Goal: Task Accomplishment & Management: Manage account settings

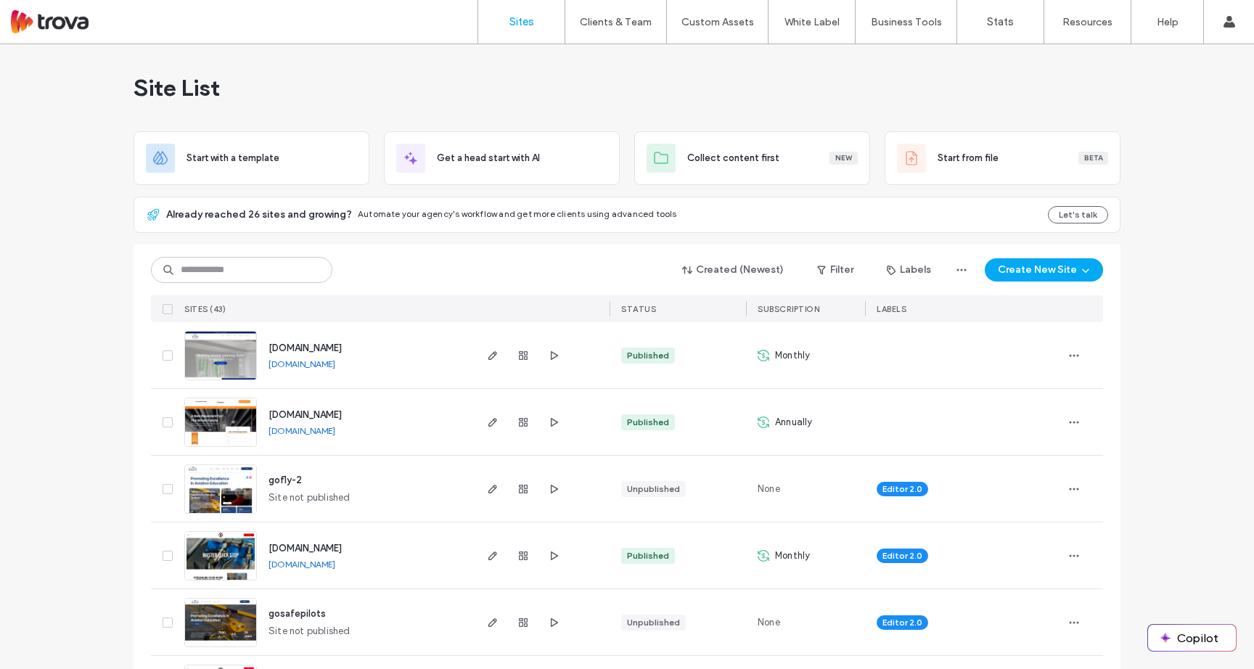
click at [226, 267] on input at bounding box center [241, 270] width 181 height 26
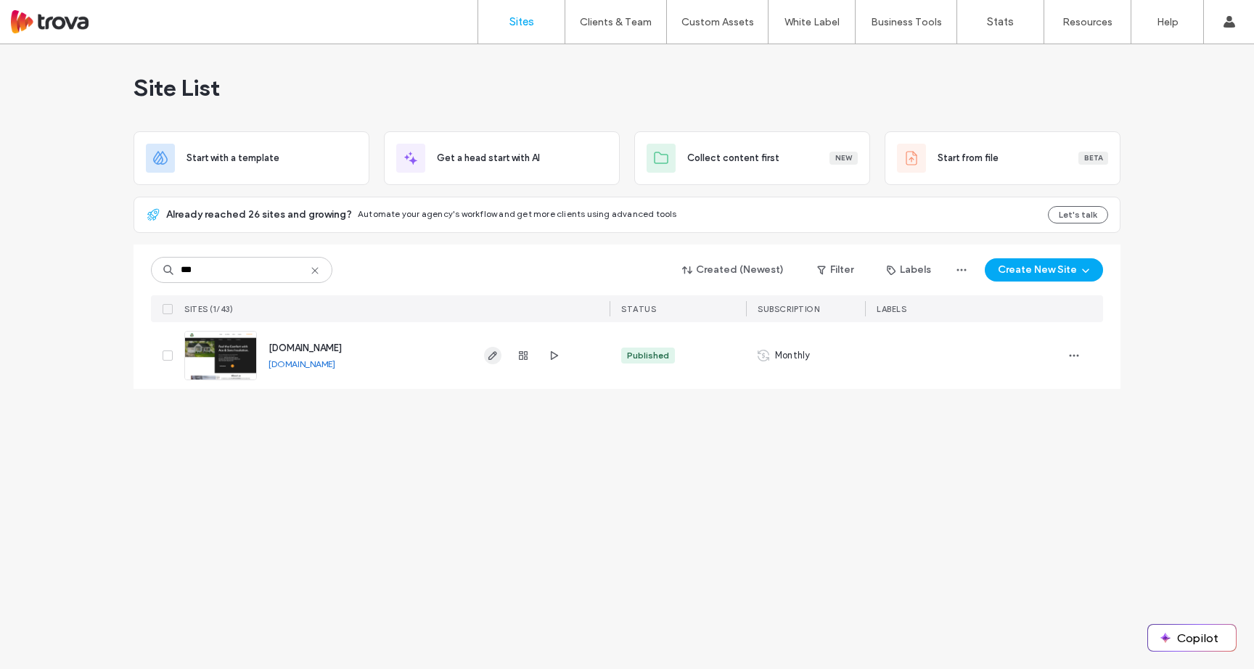
type input "***"
click at [494, 358] on icon "button" at bounding box center [493, 356] width 12 height 12
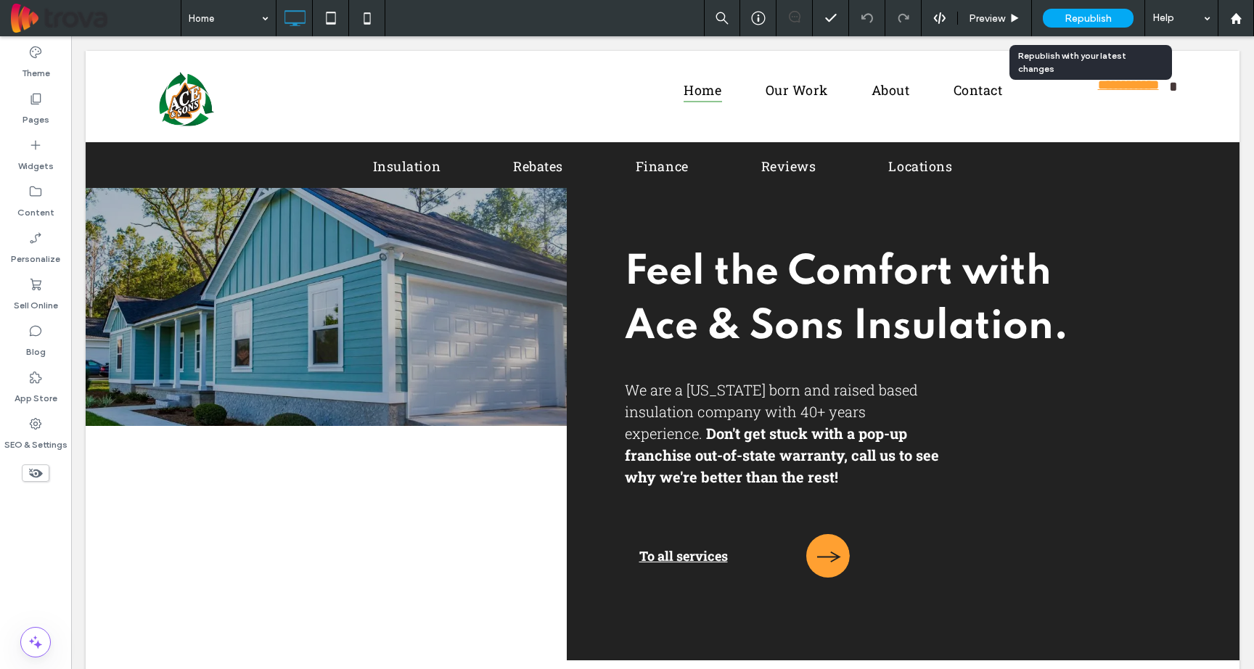
click at [1113, 18] on div "Republish" at bounding box center [1088, 18] width 91 height 19
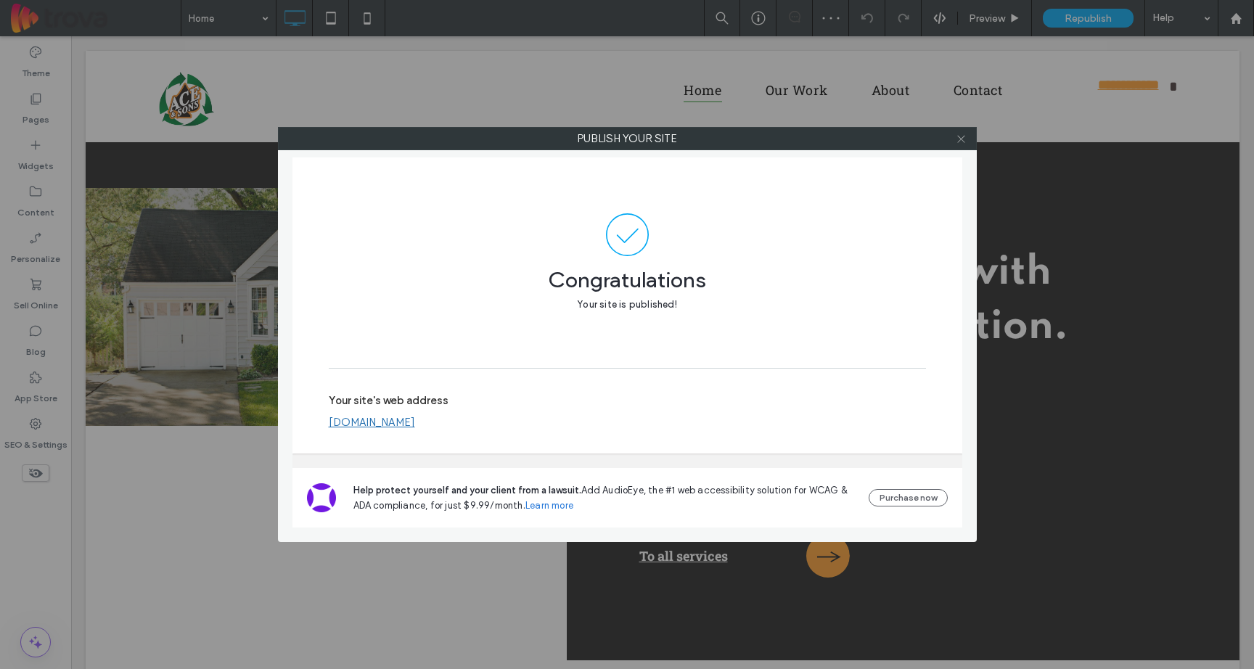
click at [962, 143] on icon at bounding box center [960, 138] width 11 height 11
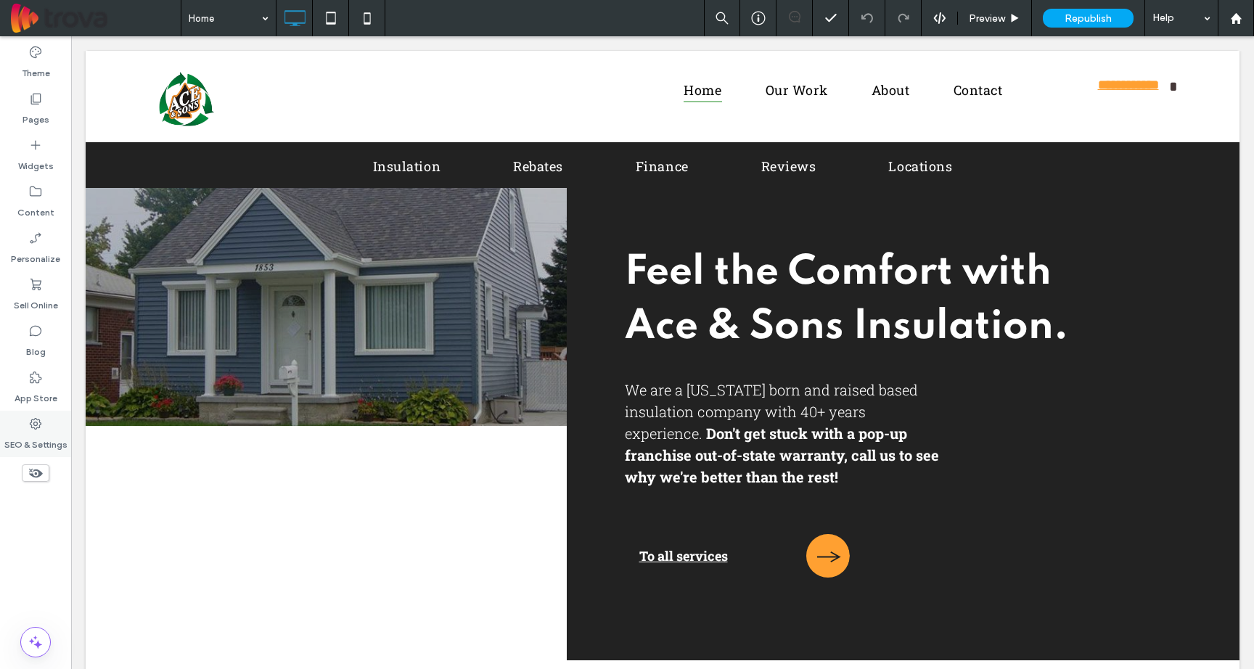
click at [46, 431] on label "SEO & Settings" at bounding box center [35, 441] width 63 height 20
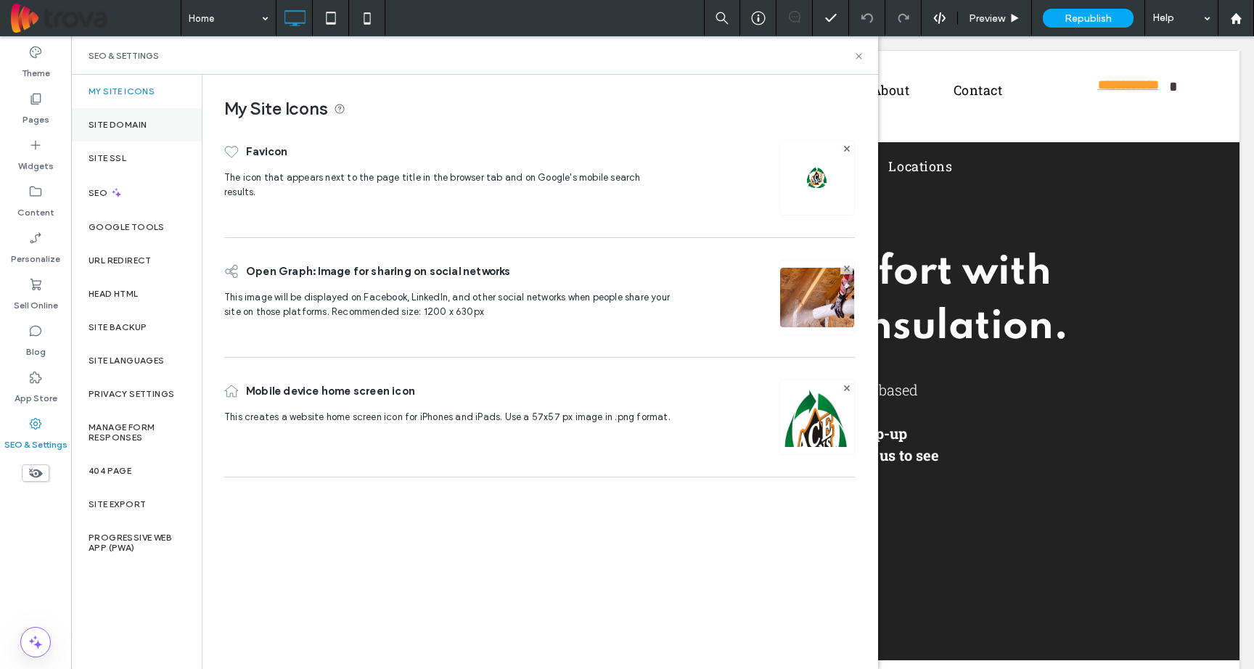
click at [128, 125] on label "Site Domain" at bounding box center [118, 125] width 58 height 10
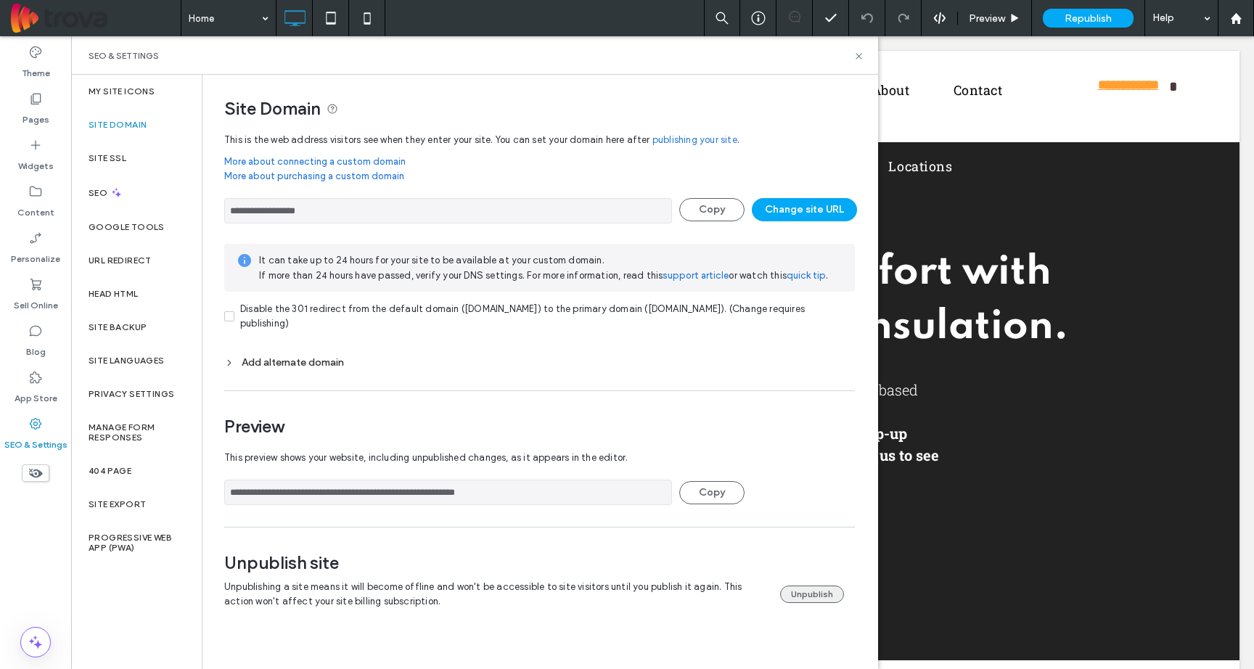
click at [815, 590] on button "Unpublish" at bounding box center [812, 593] width 64 height 17
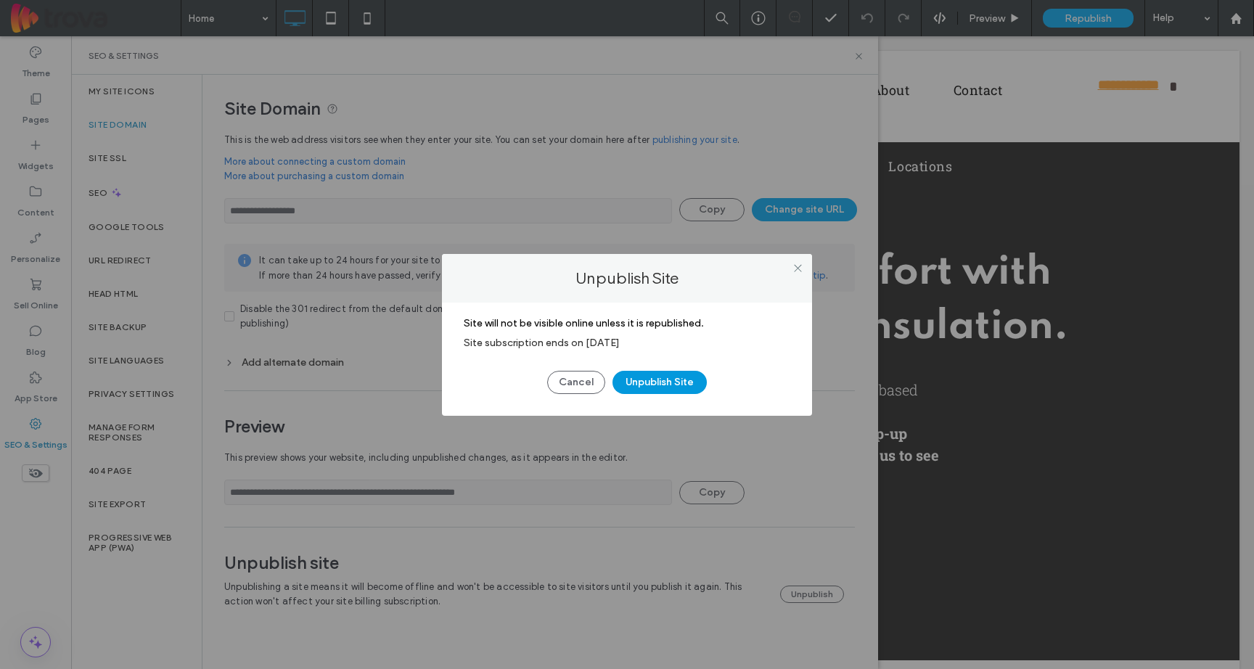
click at [663, 379] on button "Unpublish Site" at bounding box center [659, 382] width 94 height 23
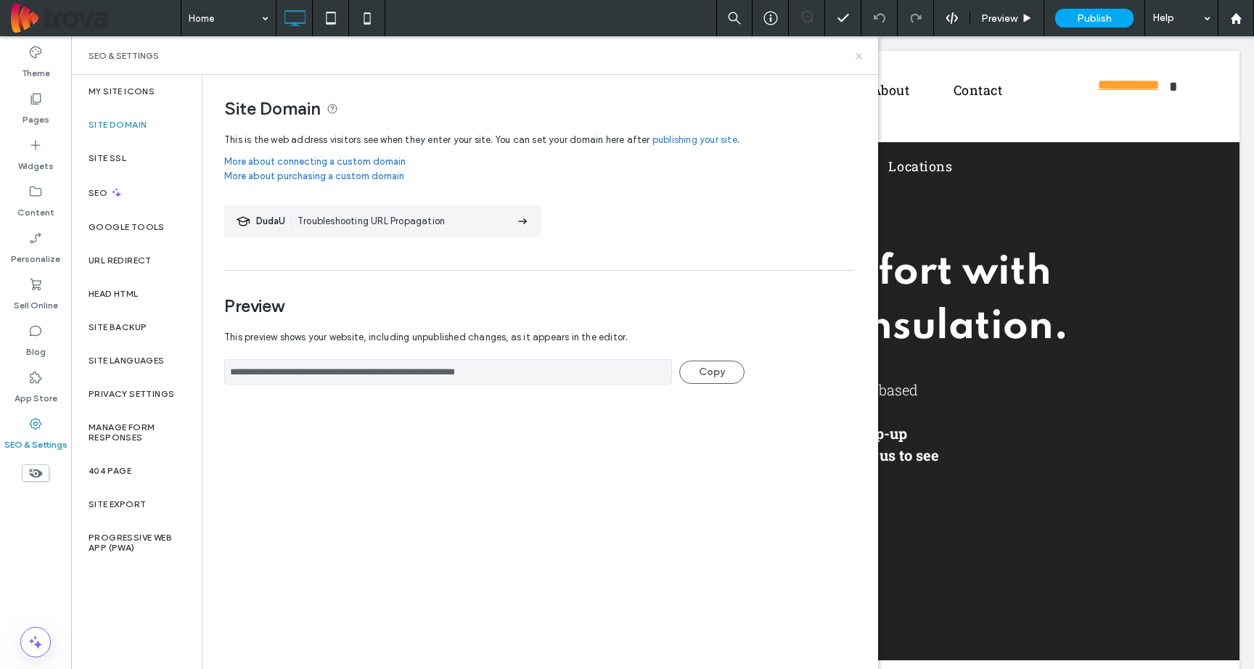
click at [853, 57] on icon at bounding box center [858, 56] width 11 height 11
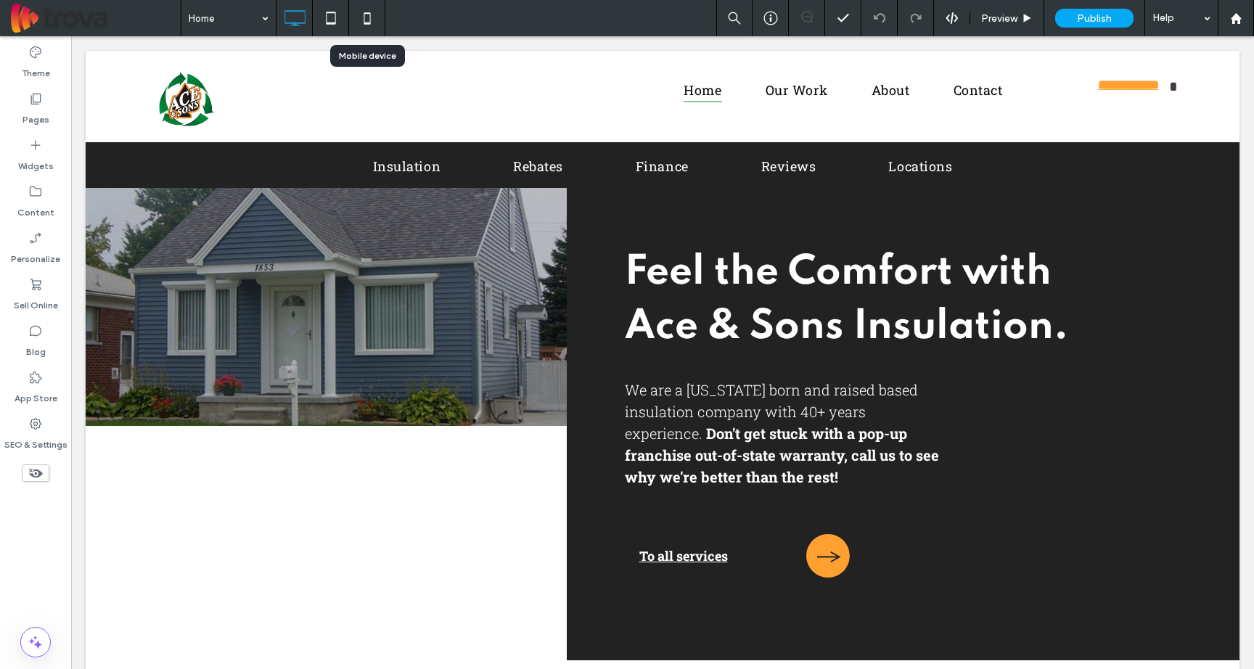
click at [361, 16] on icon at bounding box center [367, 18] width 29 height 29
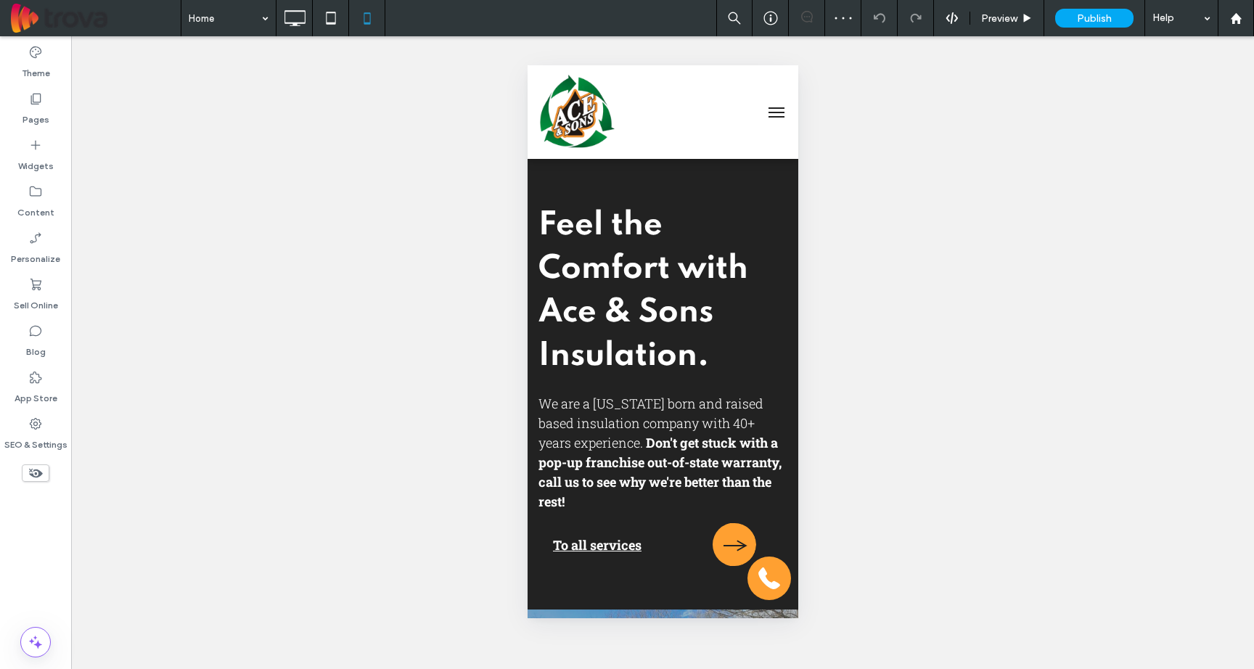
click at [764, 118] on button "menu" at bounding box center [775, 112] width 29 height 29
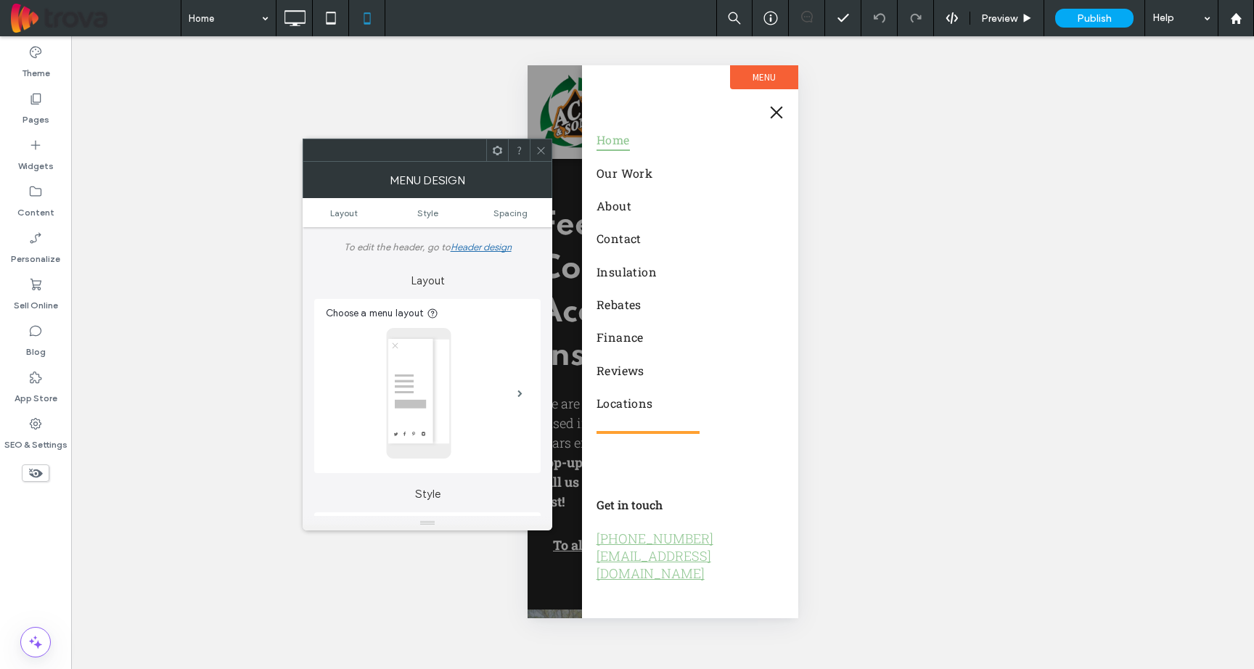
click at [773, 108] on button "menu" at bounding box center [775, 112] width 29 height 29
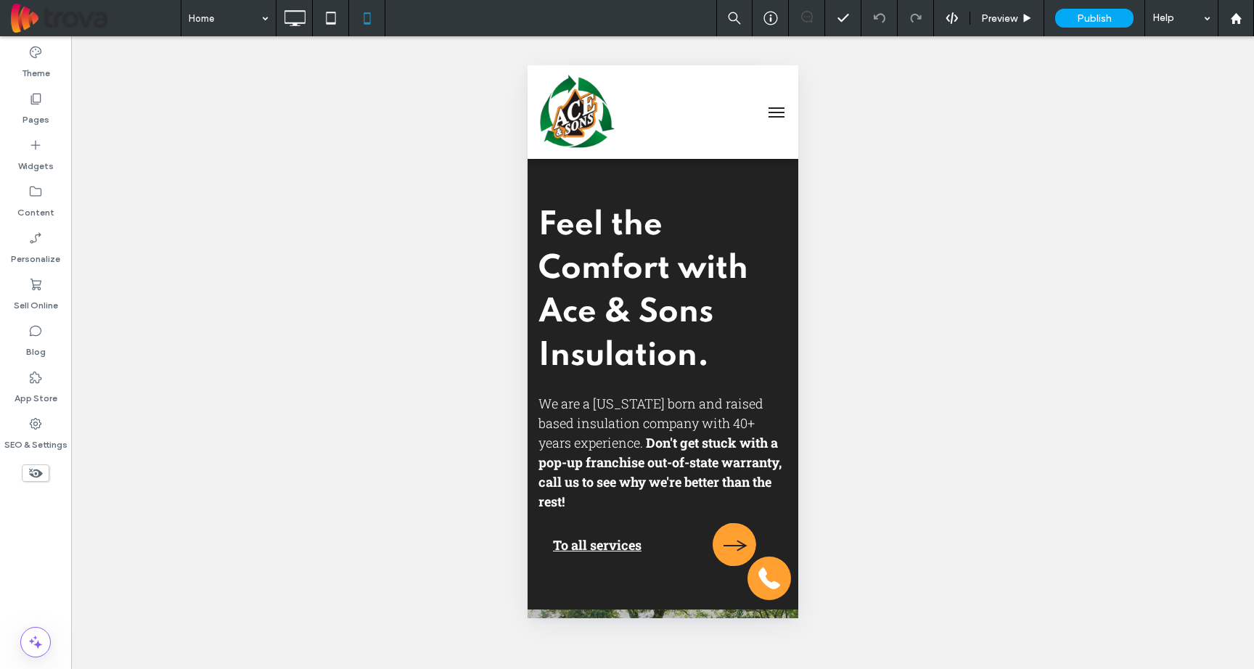
click at [761, 111] on button "menu" at bounding box center [775, 112] width 29 height 29
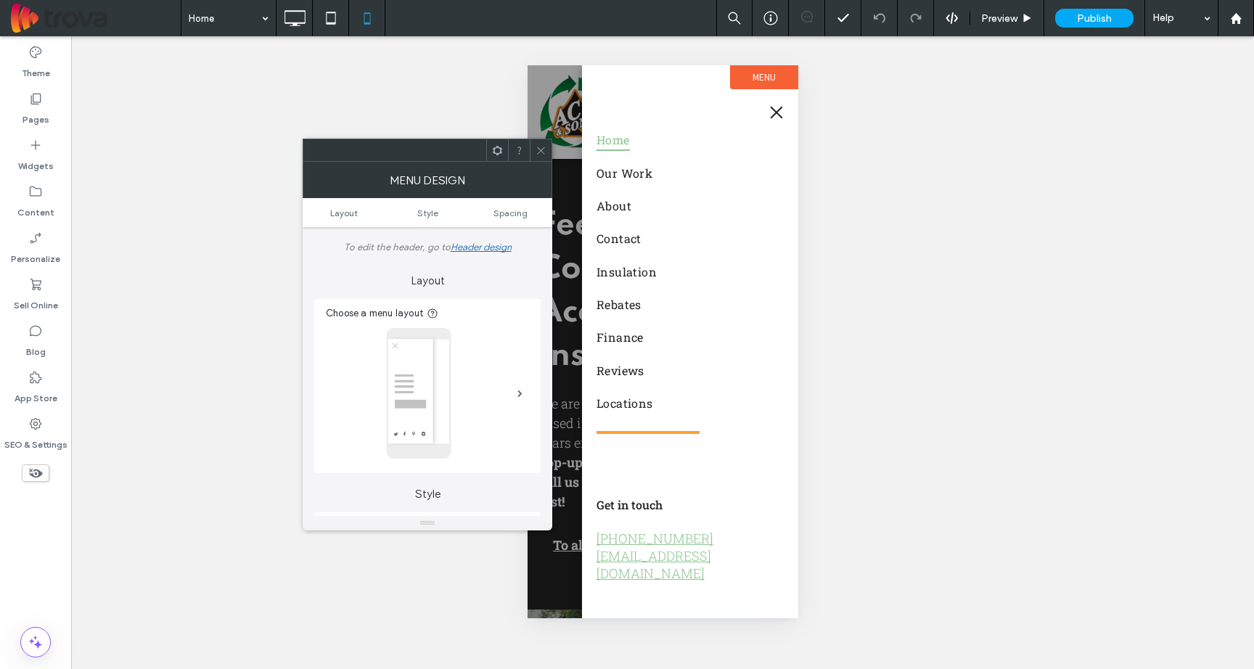
click at [388, 93] on div "Unhide? Yes Unhide? Yes Unhide? Yes Unhide? Yes" at bounding box center [662, 352] width 1183 height 633
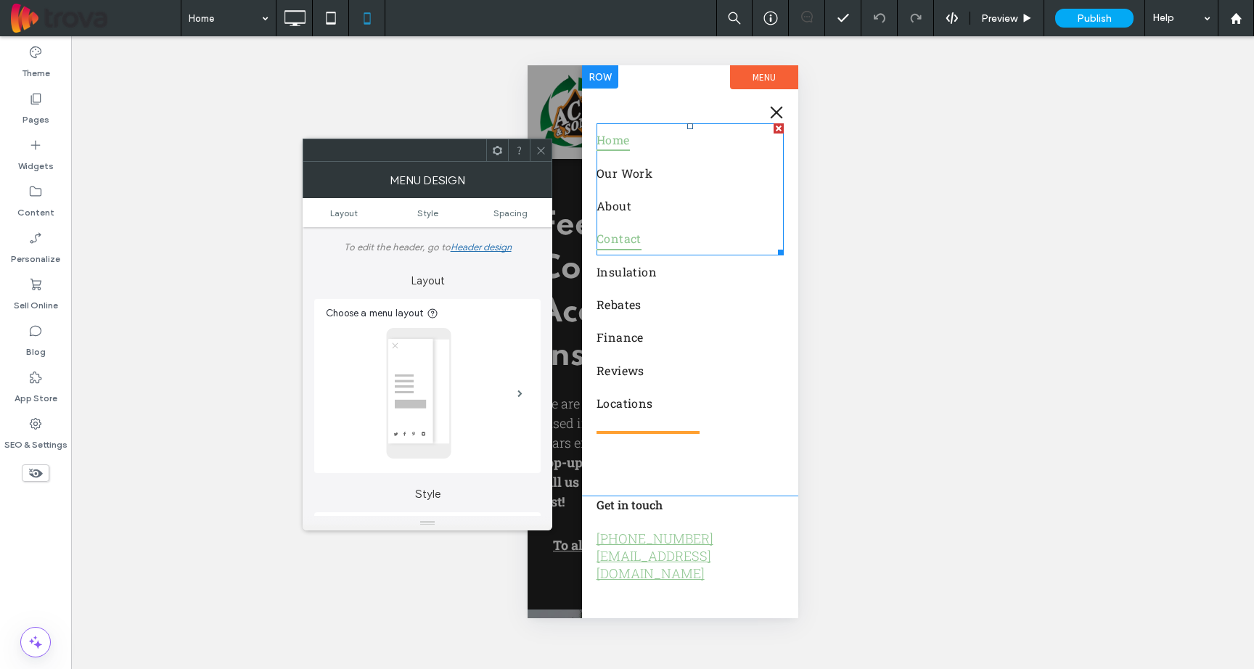
click at [634, 242] on span "Contact" at bounding box center [618, 238] width 45 height 22
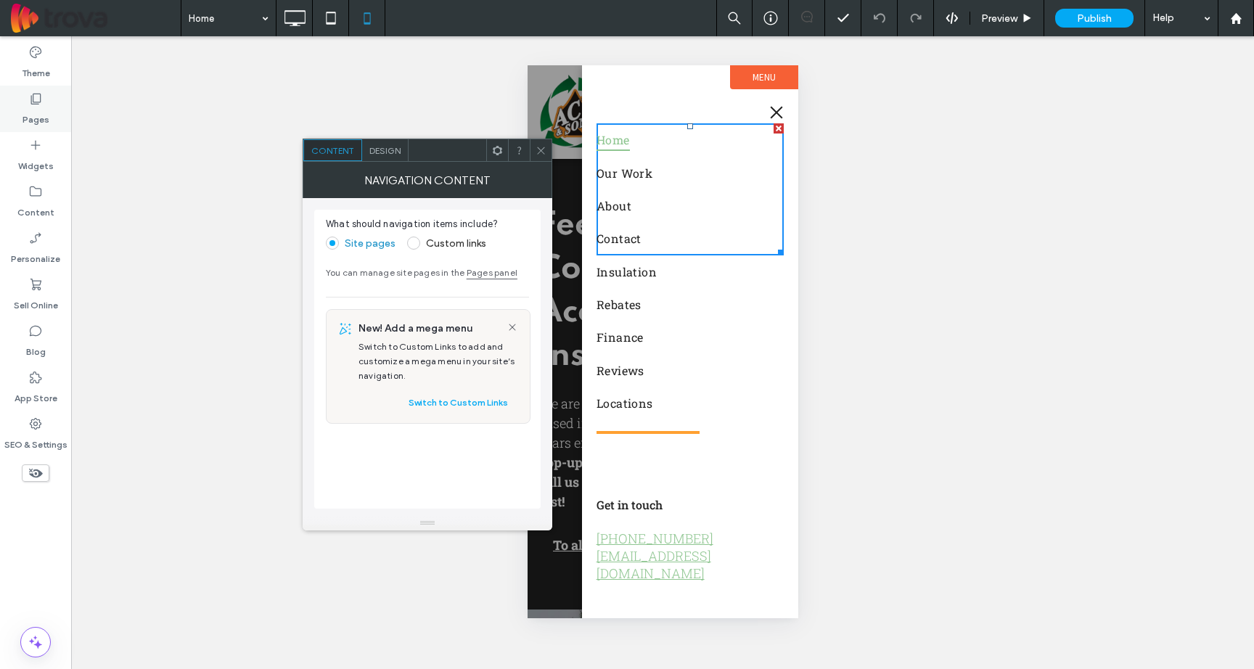
click at [41, 112] on label "Pages" at bounding box center [35, 116] width 27 height 20
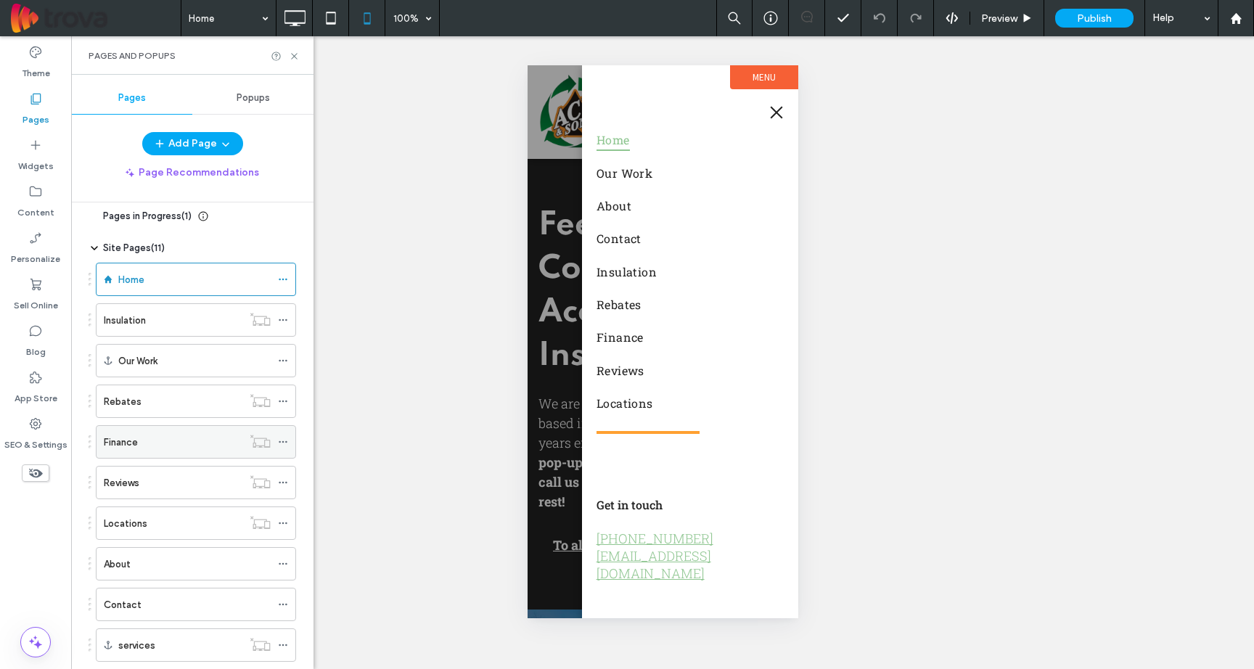
scroll to position [23, 0]
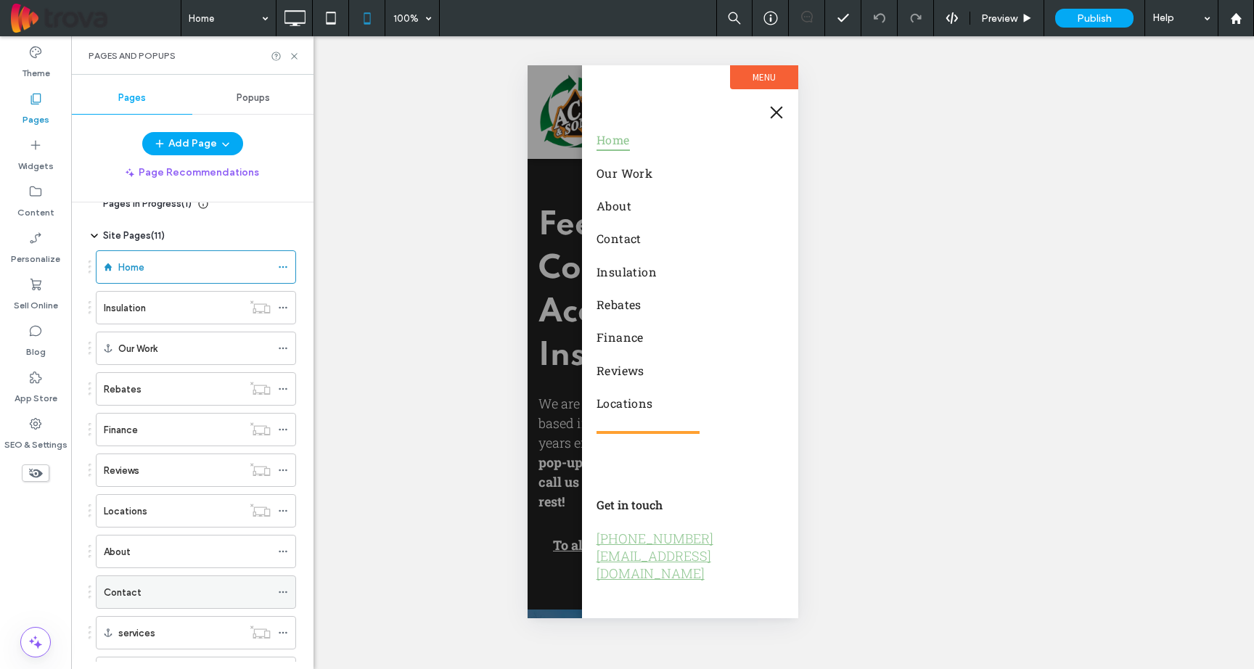
click at [167, 591] on div "Contact" at bounding box center [187, 592] width 167 height 15
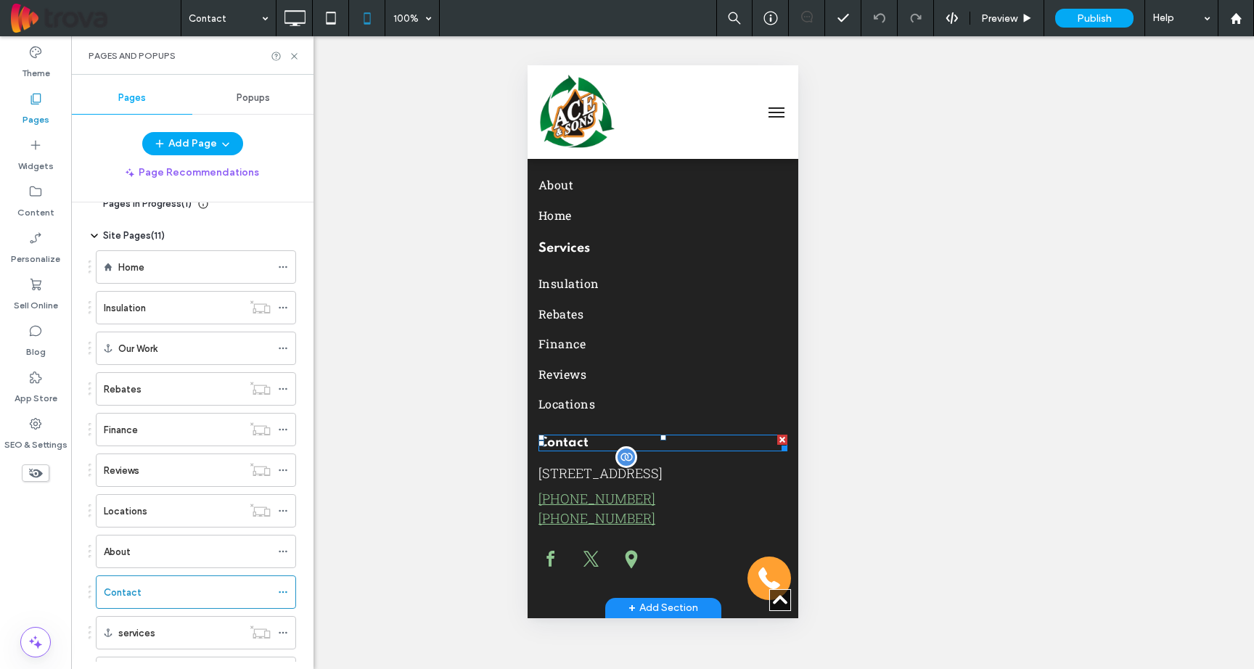
scroll to position [635, 0]
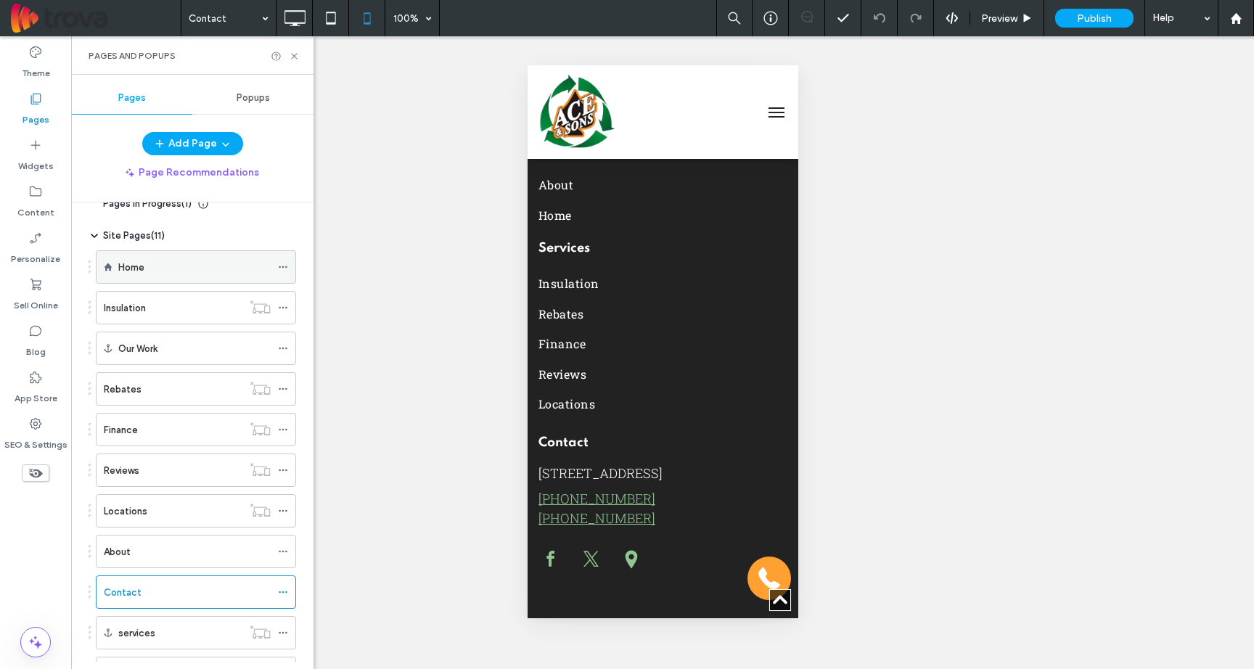
click at [186, 269] on div "Home" at bounding box center [194, 267] width 152 height 15
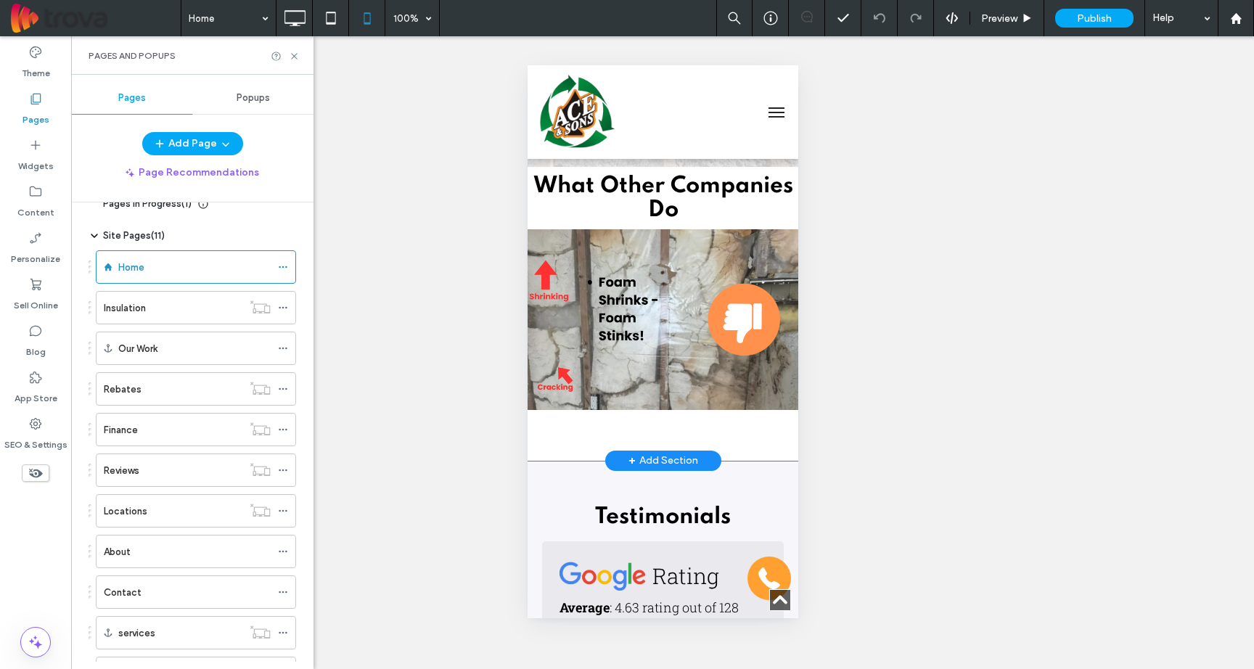
scroll to position [3445, 0]
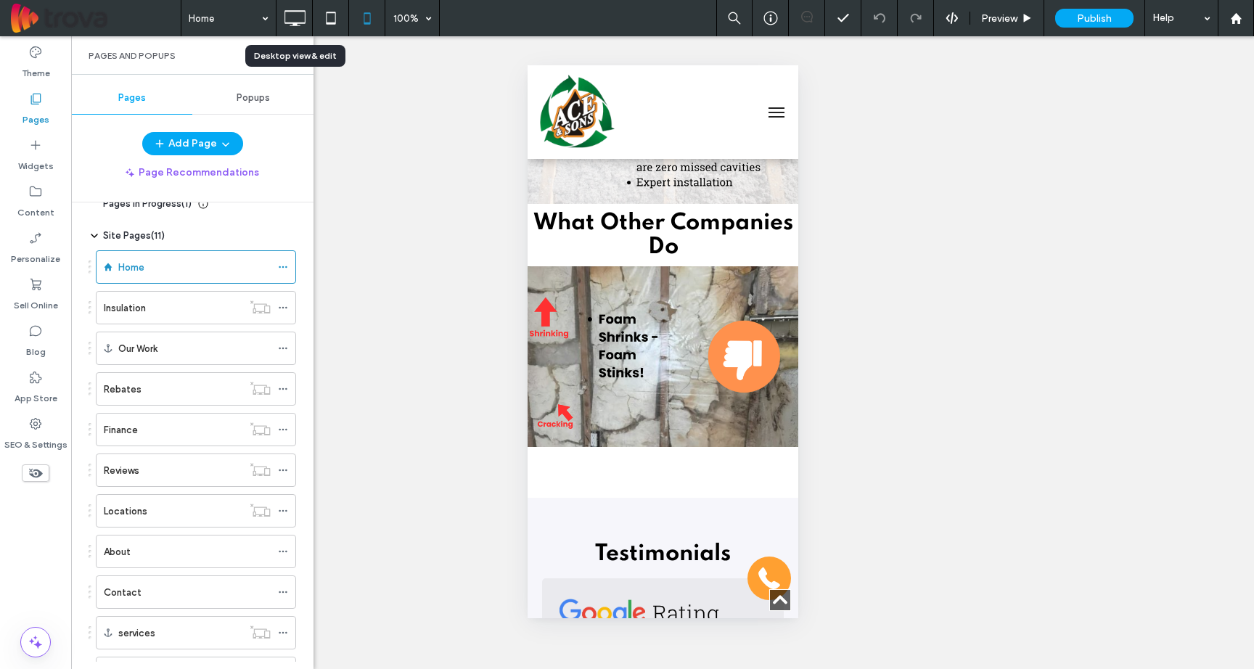
click at [306, 17] on icon at bounding box center [294, 18] width 29 height 29
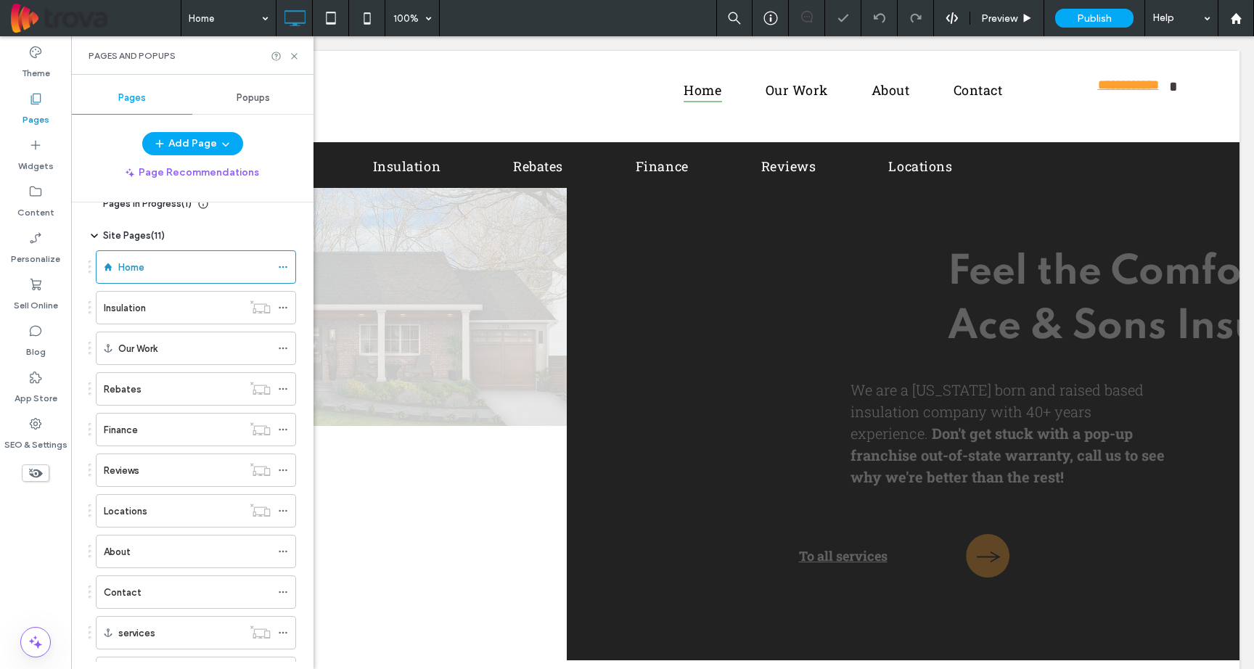
scroll to position [0, 0]
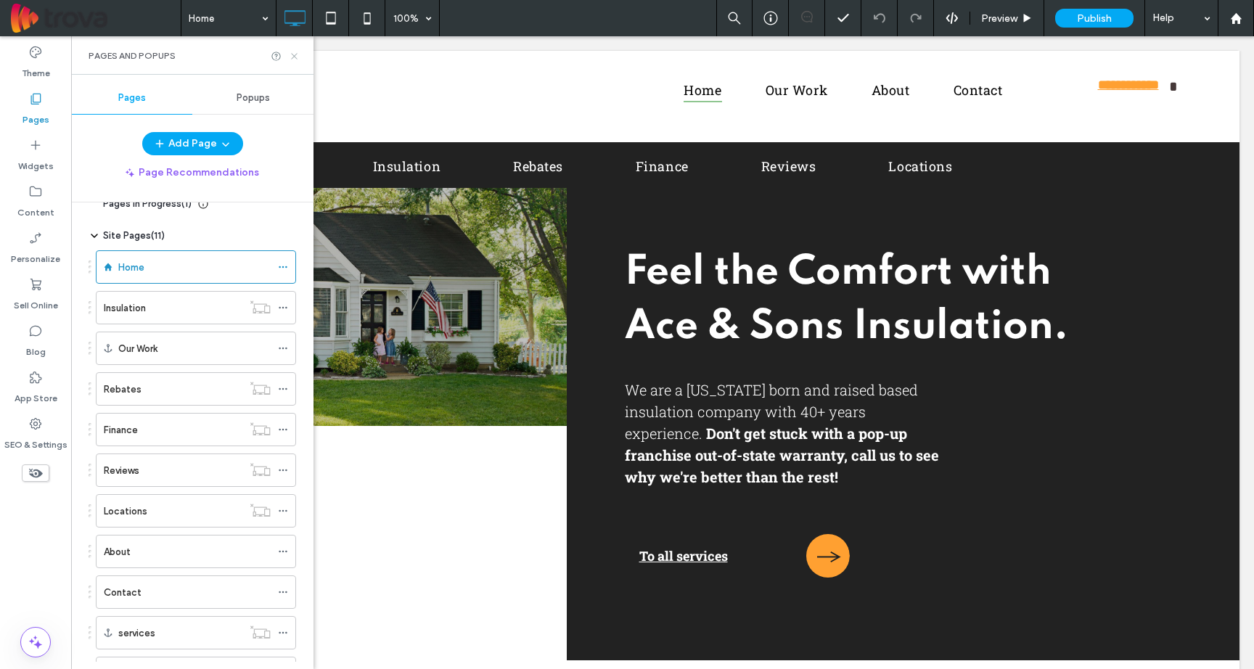
click at [296, 58] on use at bounding box center [294, 56] width 6 height 6
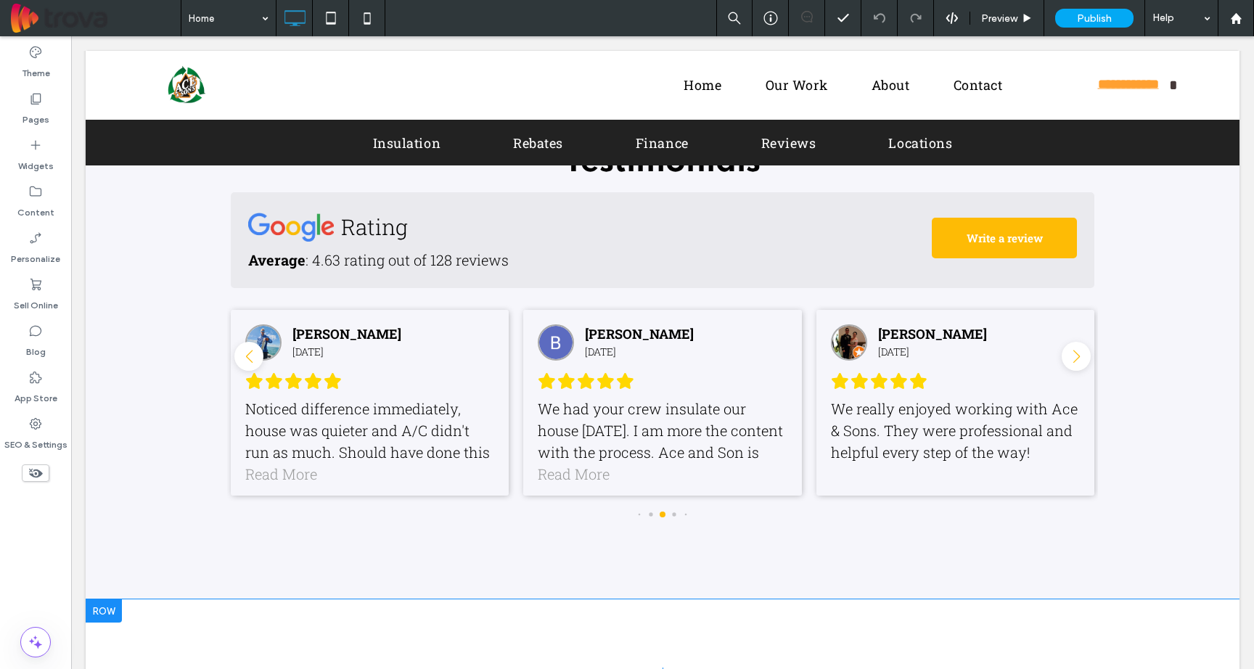
scroll to position [2988, 0]
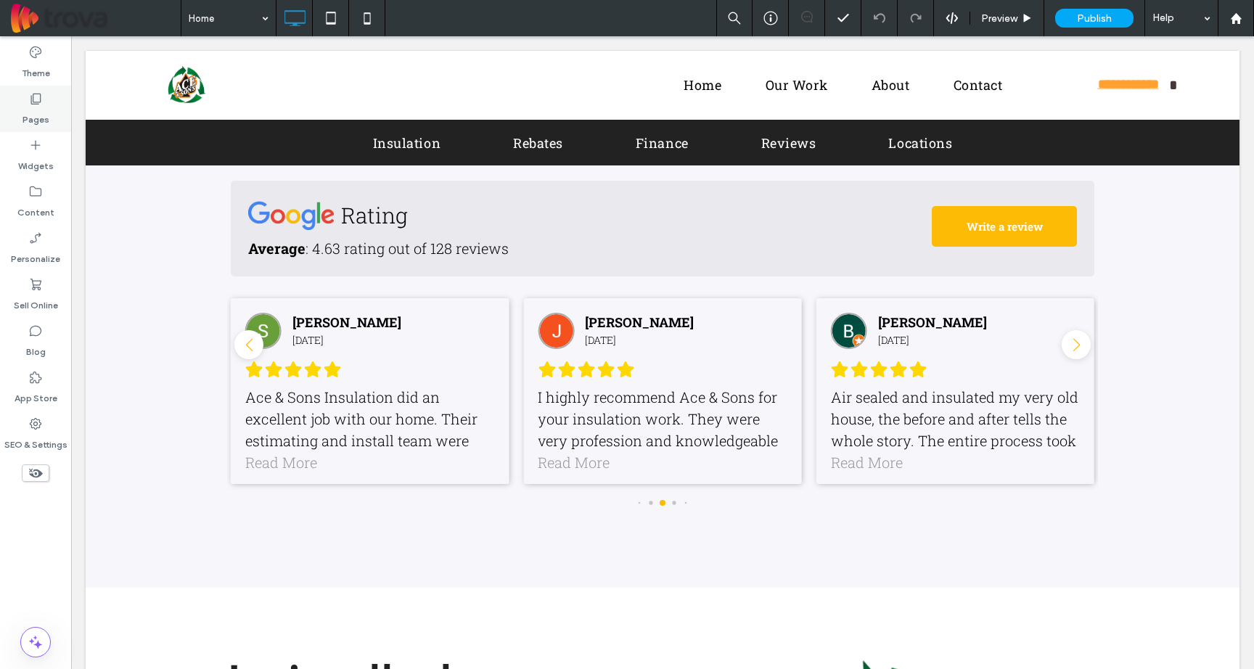
click at [42, 103] on icon at bounding box center [35, 98] width 15 height 15
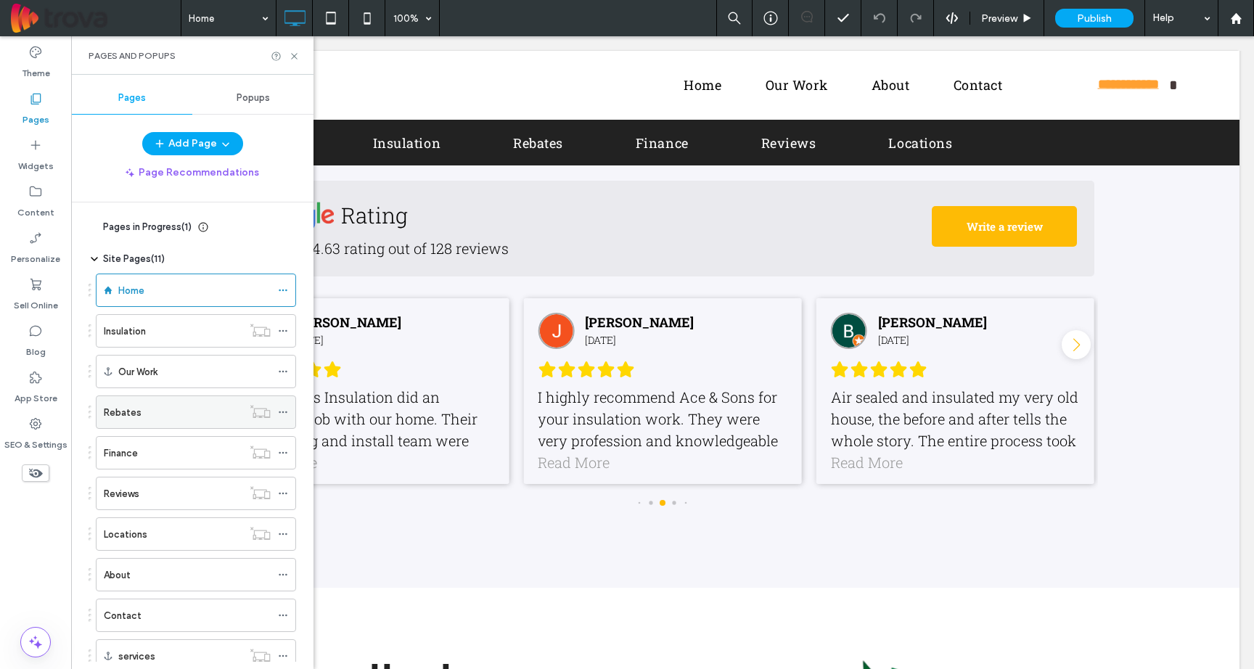
click at [171, 419] on div "Rebates" at bounding box center [173, 412] width 139 height 15
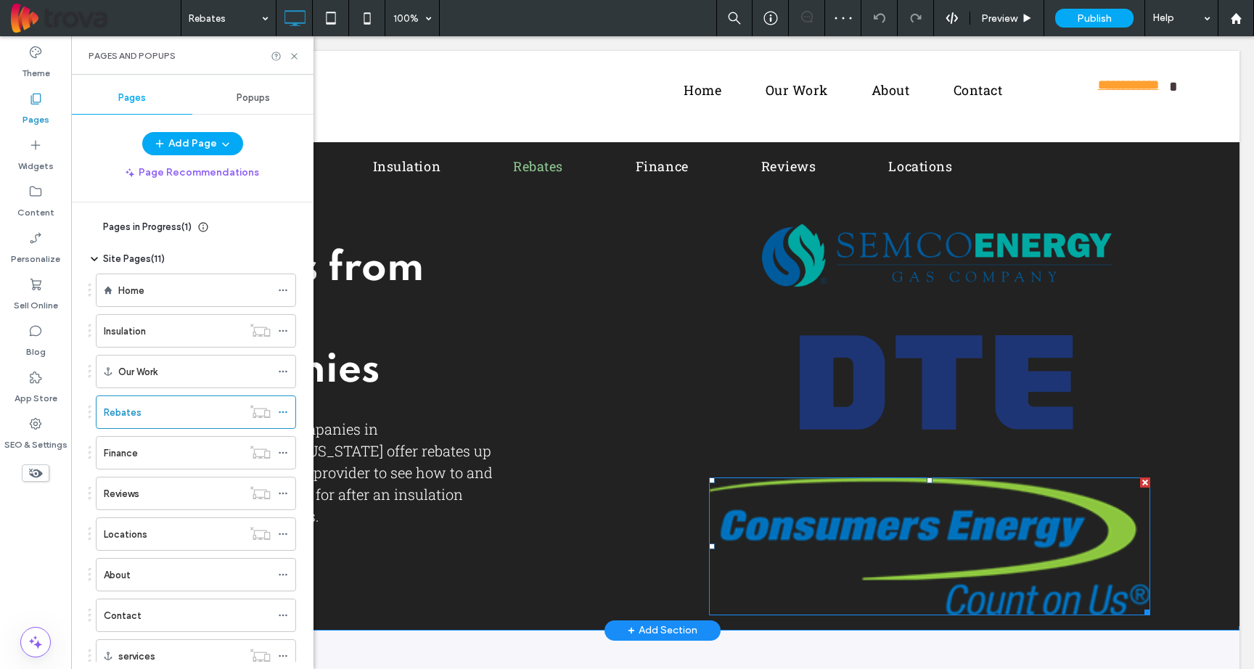
scroll to position [20, 0]
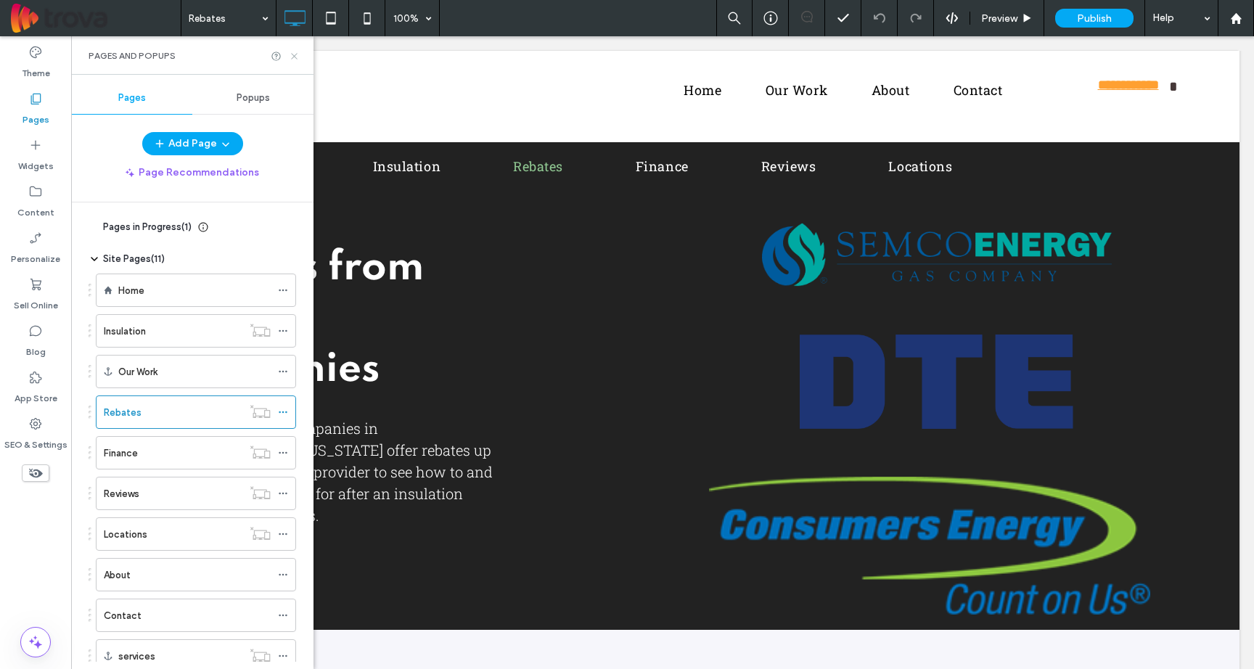
click at [295, 57] on use at bounding box center [294, 56] width 6 height 6
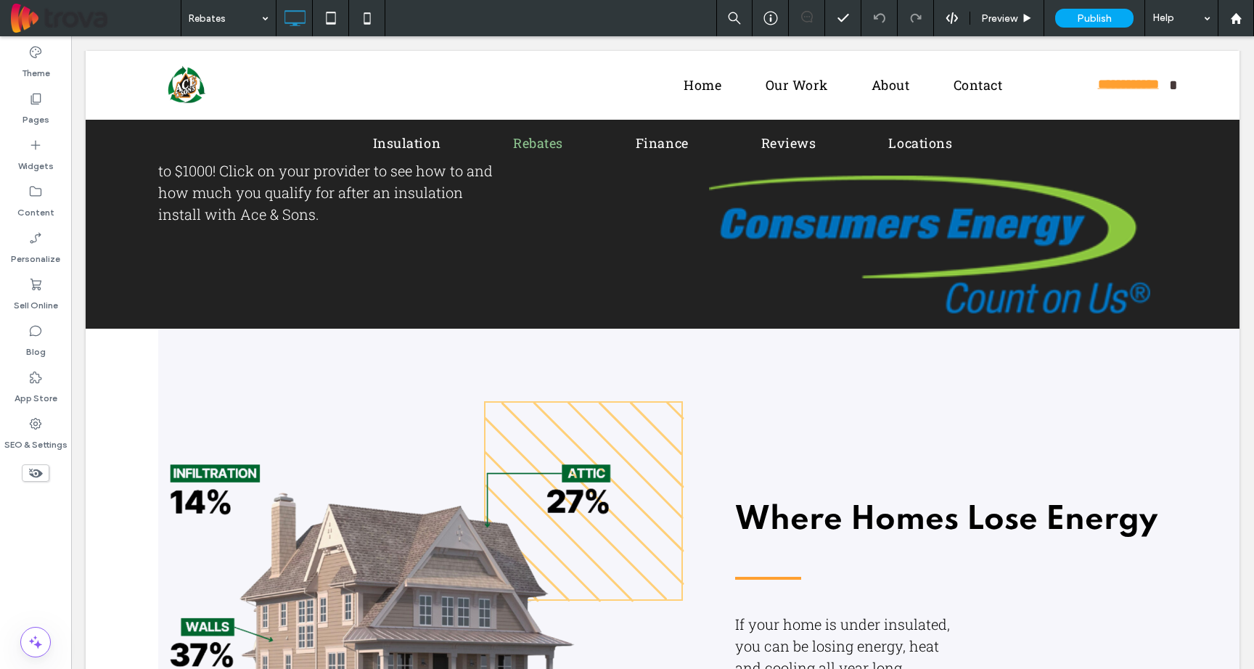
scroll to position [0, 0]
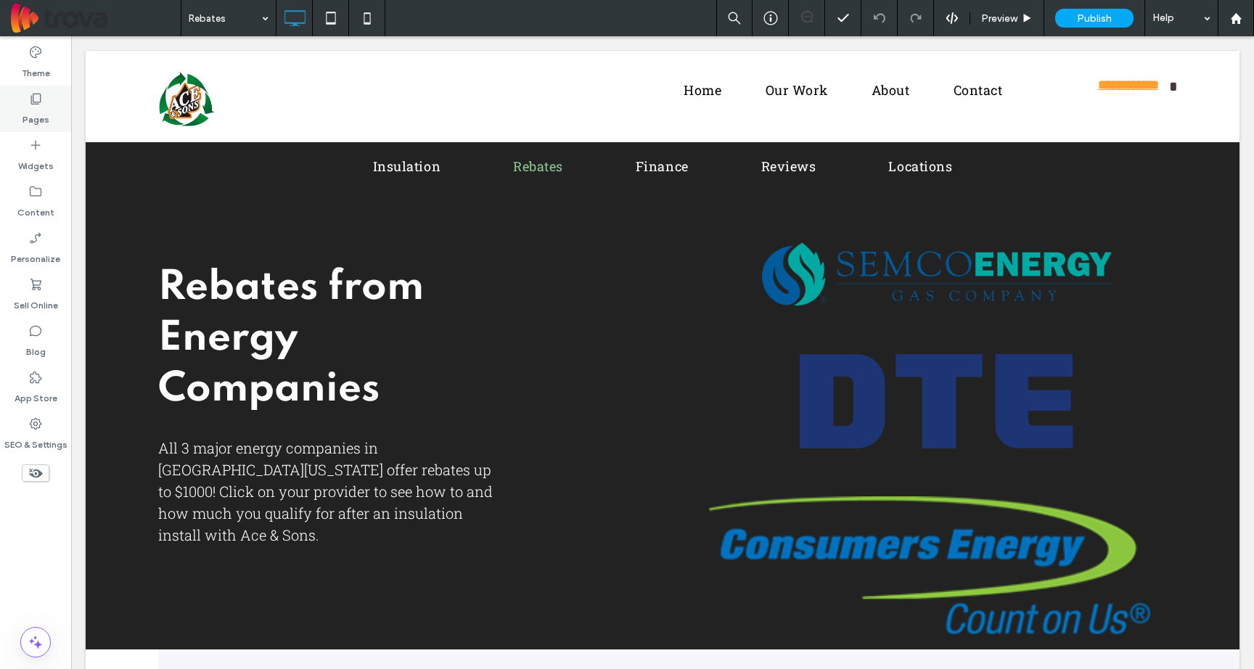
click at [37, 102] on icon at bounding box center [35, 98] width 15 height 15
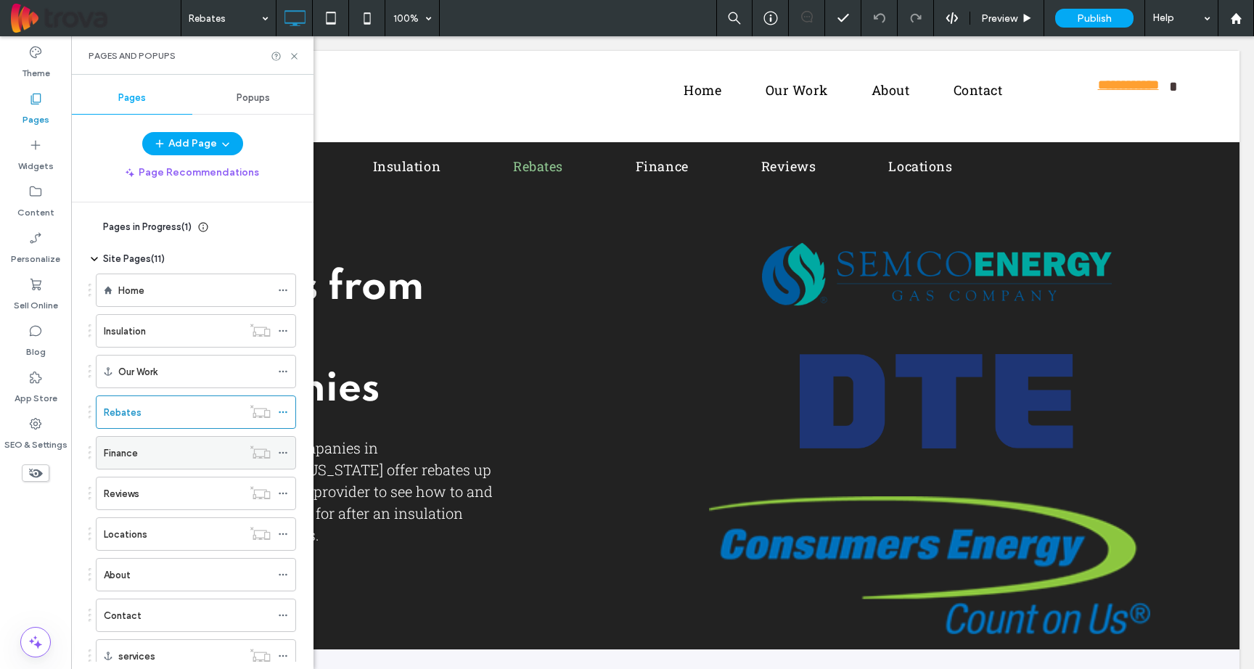
click at [183, 453] on div "Finance" at bounding box center [173, 452] width 139 height 15
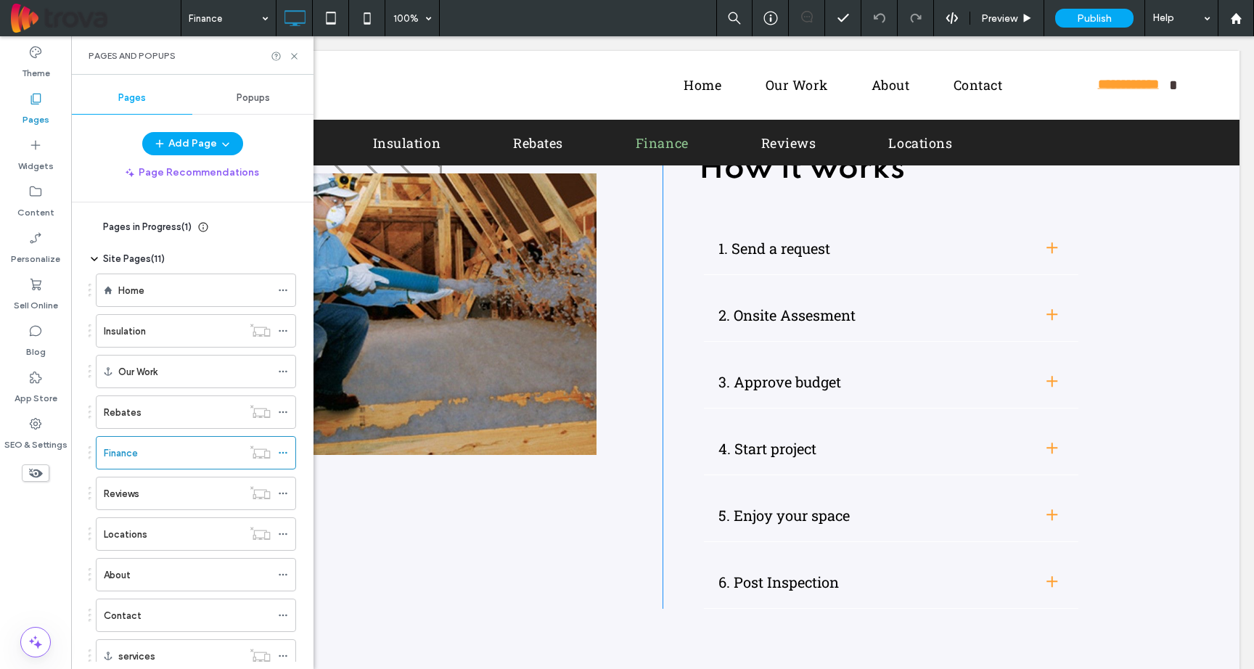
scroll to position [345, 0]
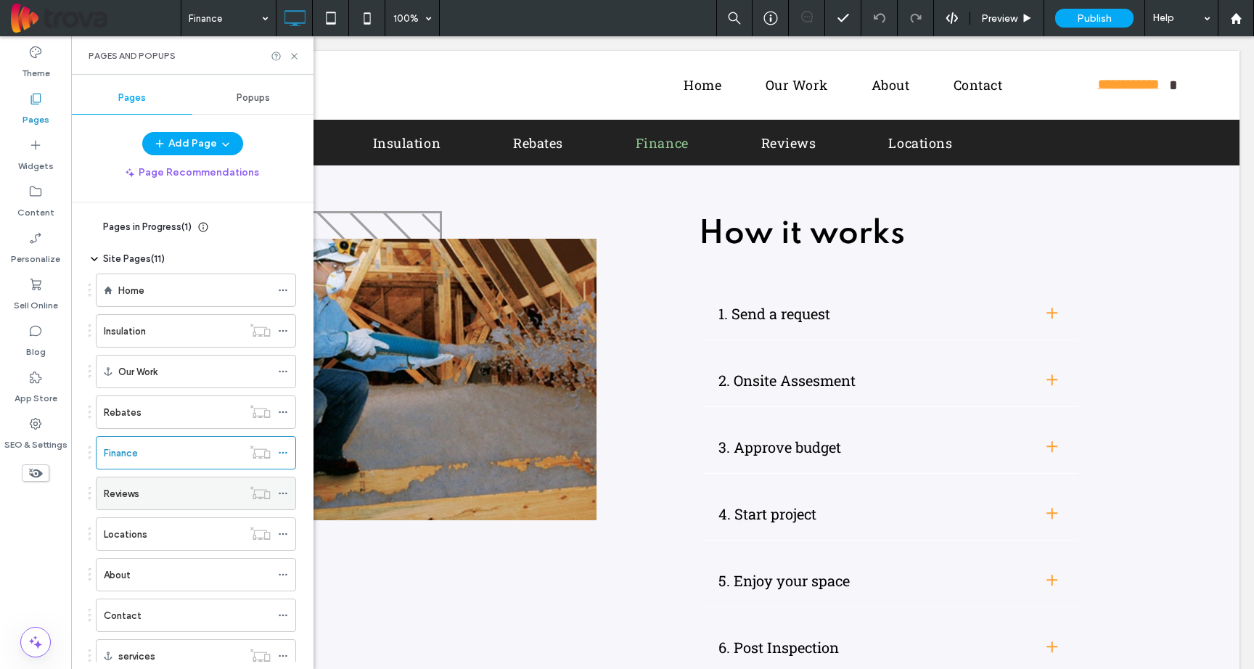
click at [156, 493] on div "Reviews" at bounding box center [173, 493] width 139 height 15
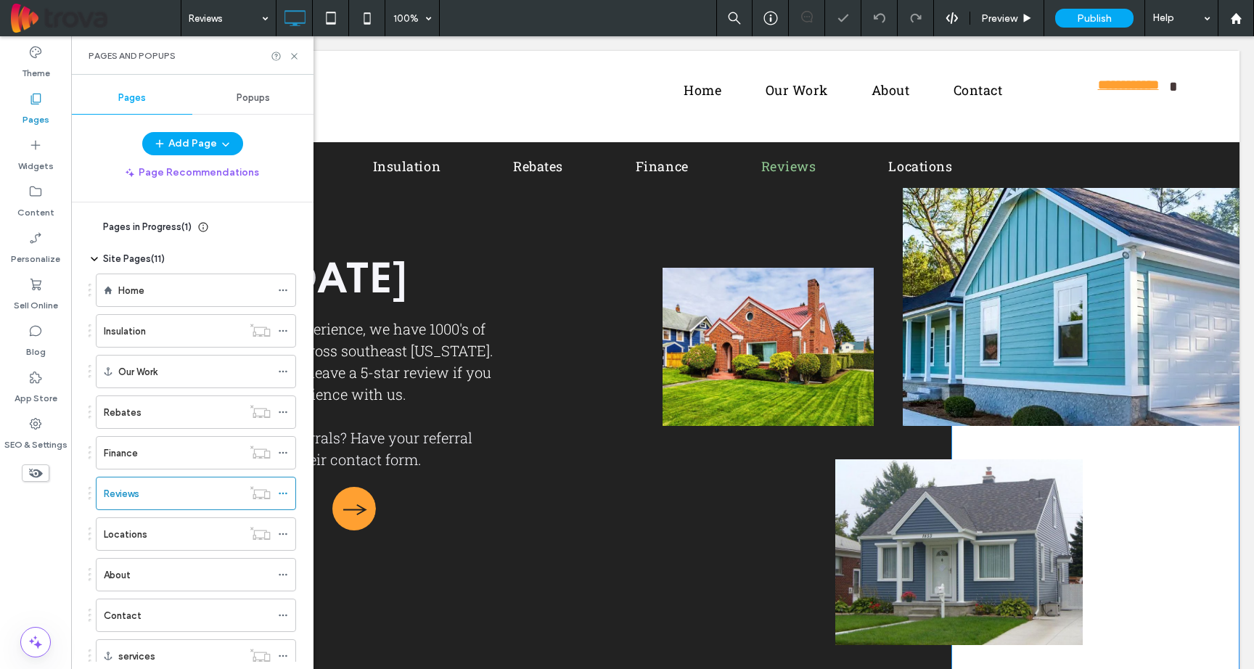
click at [573, 474] on div "Since [DATE] With over 40 years experience, we have 1000's of satisfied custome…" at bounding box center [374, 423] width 577 height 516
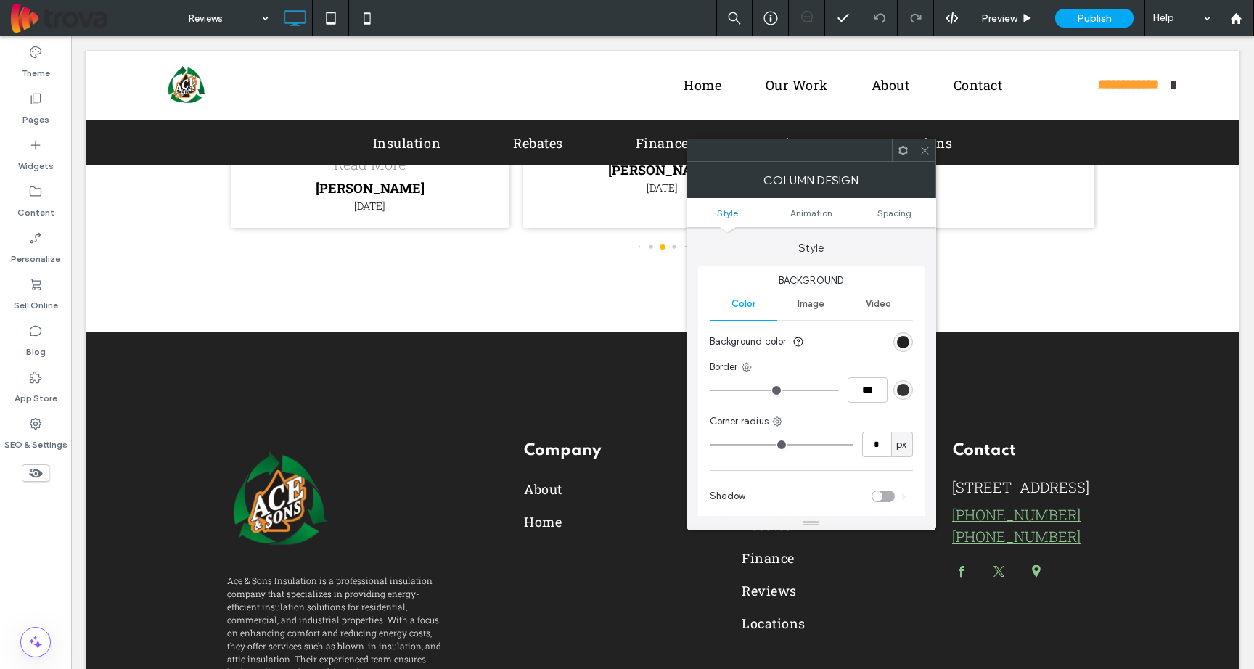
scroll to position [955, 0]
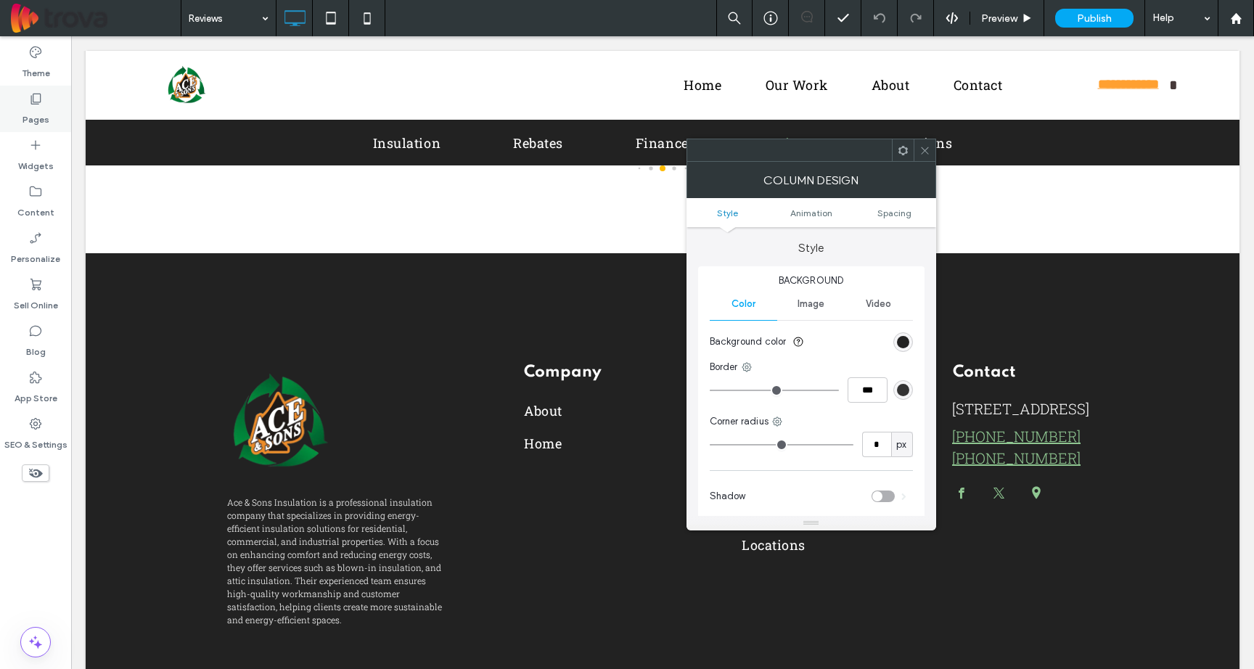
click at [36, 102] on use at bounding box center [36, 99] width 10 height 11
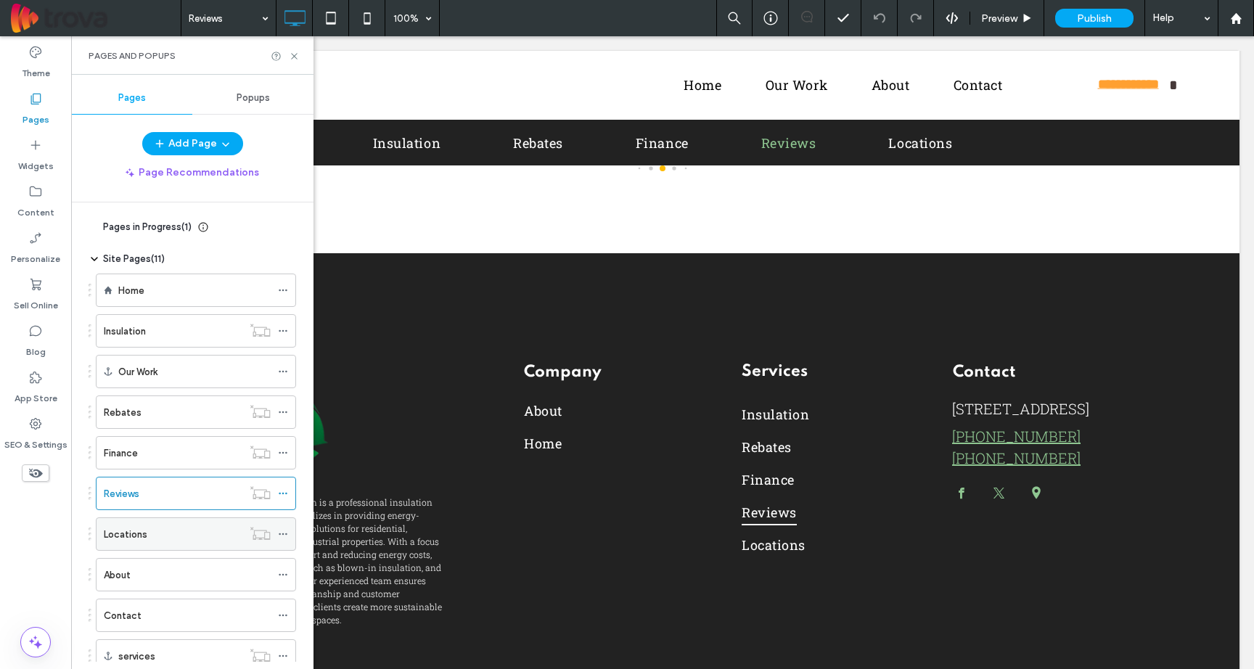
click at [188, 527] on div "Locations" at bounding box center [173, 534] width 139 height 15
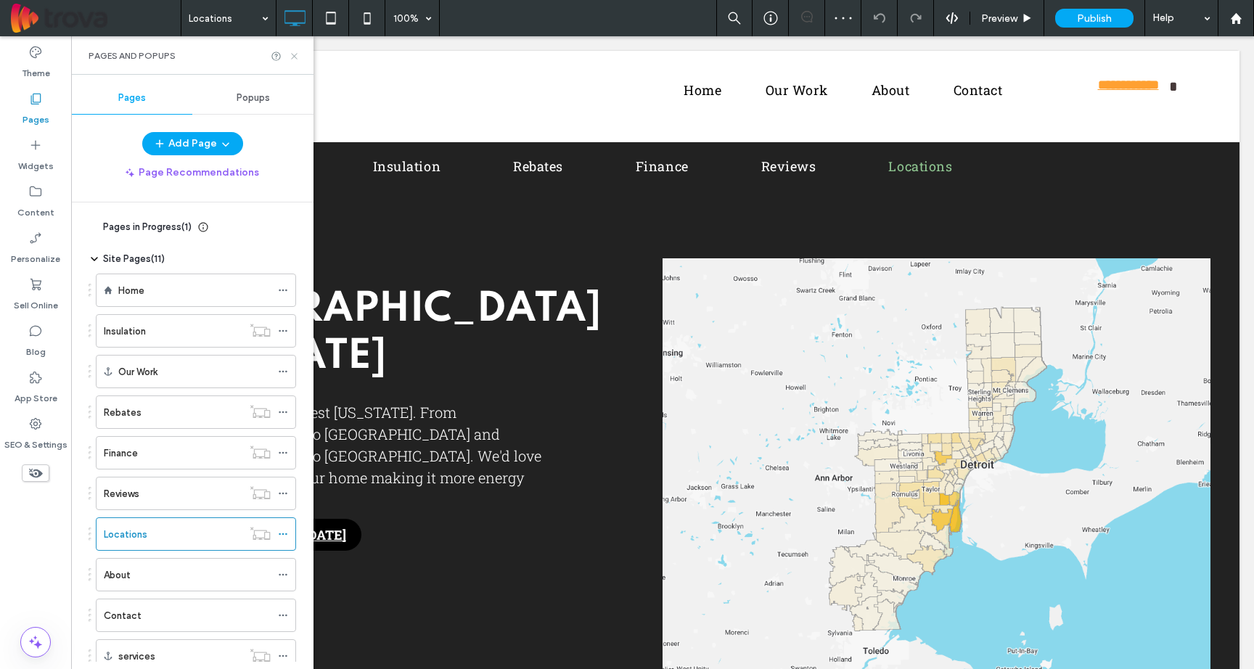
click at [298, 57] on icon at bounding box center [294, 56] width 11 height 11
